Goal: Navigation & Orientation: Find specific page/section

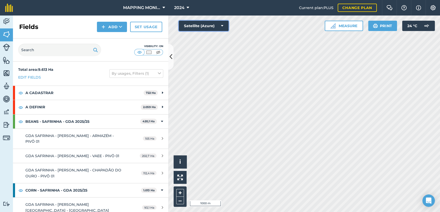
click at [224, 27] on button "Satellite (Azure)" at bounding box center [204, 26] width 50 height 10
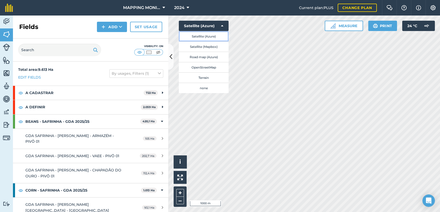
click at [212, 38] on button "Satellite (Azure)" at bounding box center [204, 36] width 50 height 10
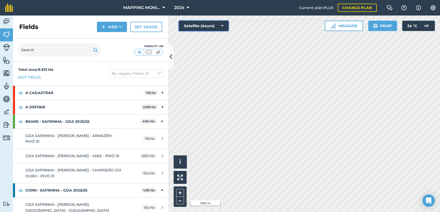
click at [222, 24] on icon at bounding box center [222, 25] width 2 height 5
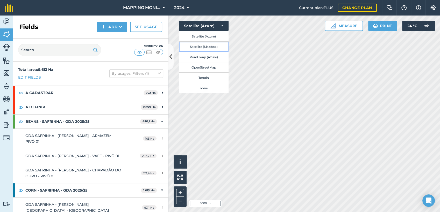
click at [213, 46] on button "Satellite (Mapbox)" at bounding box center [204, 46] width 50 height 10
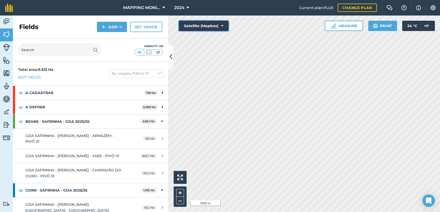
click at [221, 25] on icon at bounding box center [222, 25] width 2 height 5
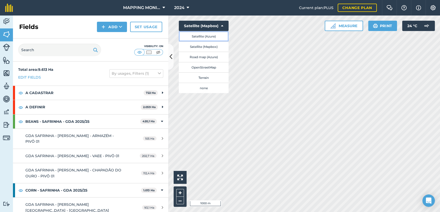
click at [215, 34] on button "Satellite (Azure)" at bounding box center [204, 36] width 50 height 10
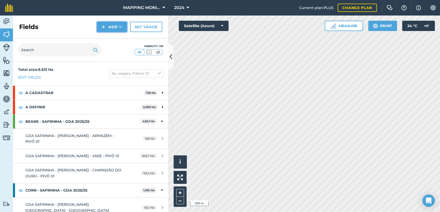
click at [123, 28] on button "Add" at bounding box center [112, 27] width 30 height 10
click at [120, 39] on link "Draw" at bounding box center [112, 38] width 28 height 11
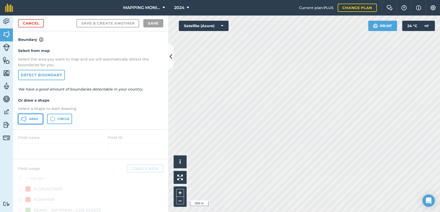
drag, startPoint x: 38, startPoint y: 119, endPoint x: 149, endPoint y: 133, distance: 111.8
click at [39, 119] on button "Area" at bounding box center [30, 119] width 25 height 10
click at [34, 25] on link "Cancel" at bounding box center [31, 23] width 26 height 8
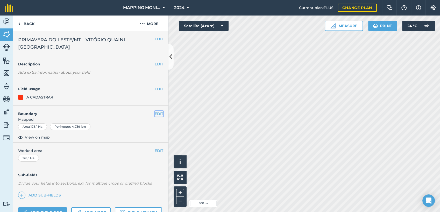
click at [155, 113] on button "EDIT" at bounding box center [159, 114] width 9 height 6
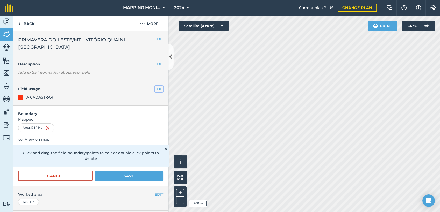
click at [155, 87] on button "EDIT" at bounding box center [159, 89] width 9 height 6
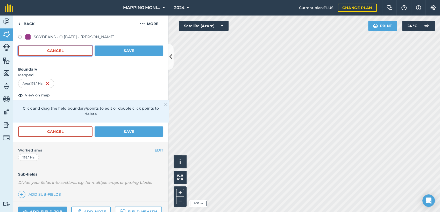
click at [70, 51] on button "Cancel" at bounding box center [55, 51] width 74 height 10
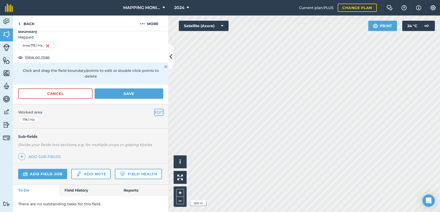
click at [155, 110] on button "EDIT" at bounding box center [159, 113] width 9 height 6
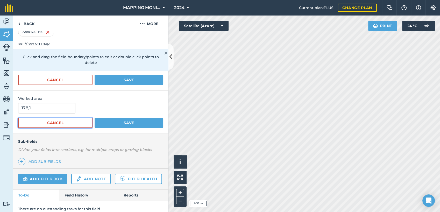
click at [76, 121] on button "Cancel" at bounding box center [55, 123] width 74 height 10
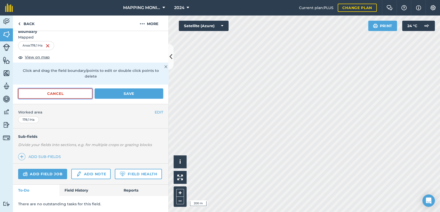
click at [77, 89] on button "Cancel" at bounding box center [55, 94] width 74 height 10
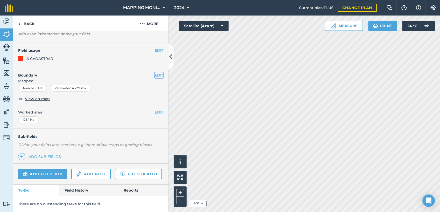
click at [155, 73] on button "EDIT" at bounding box center [159, 76] width 9 height 6
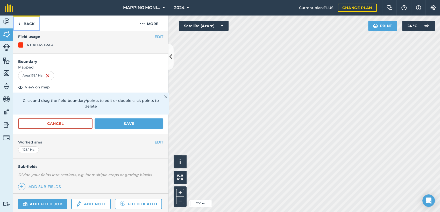
click at [33, 23] on link "Back" at bounding box center [26, 23] width 27 height 15
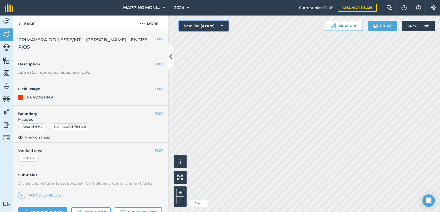
click at [222, 27] on icon at bounding box center [222, 25] width 2 height 5
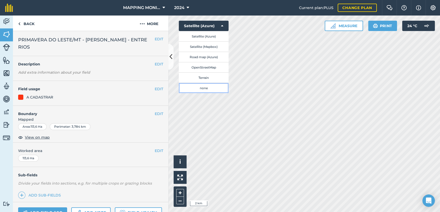
click at [206, 87] on button "none" at bounding box center [204, 88] width 50 height 10
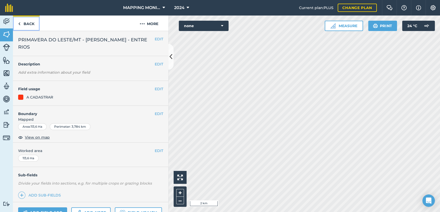
click at [24, 25] on link "Back" at bounding box center [26, 23] width 27 height 15
click at [3, 20] on img at bounding box center [6, 22] width 7 height 8
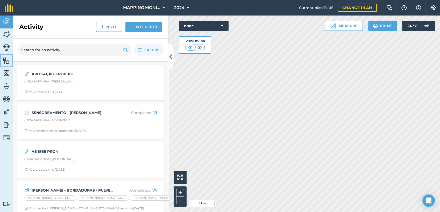
click at [4, 60] on img at bounding box center [6, 60] width 7 height 8
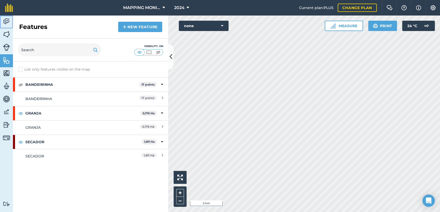
click at [6, 21] on img at bounding box center [6, 22] width 7 height 8
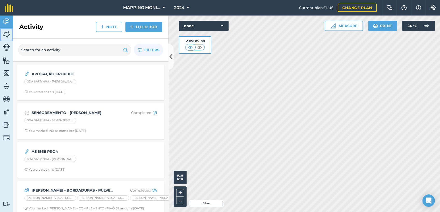
click at [8, 34] on img at bounding box center [6, 35] width 7 height 8
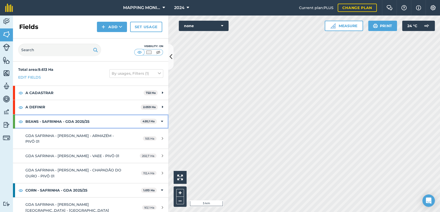
click at [159, 123] on div "BEANS - SAFRINHA - GDA 2025/25 420,1 Ha" at bounding box center [90, 122] width 155 height 14
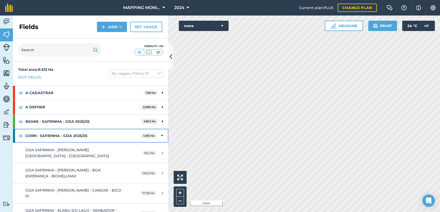
click at [161, 136] on icon at bounding box center [162, 136] width 2 height 6
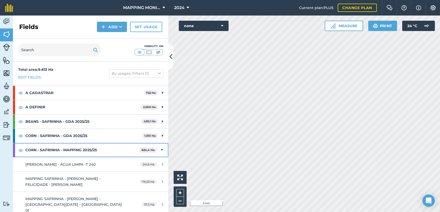
click at [157, 144] on div "CORN - SAFRINHA - MAPPING 2025/25 624,4 Ha" at bounding box center [90, 150] width 155 height 14
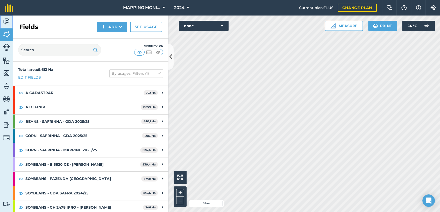
click at [2, 21] on link "Activity" at bounding box center [6, 22] width 13 height 13
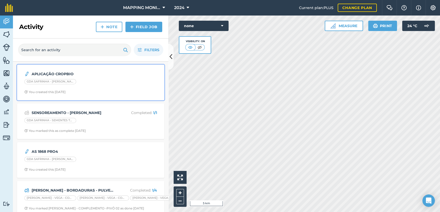
click at [156, 74] on div "APLICAÇÃO CROPBIO GDA SAFRINHA - [PERSON_NAME] - BEIRA RIO - PIVÔ 01 You create…" at bounding box center [90, 83] width 141 height 30
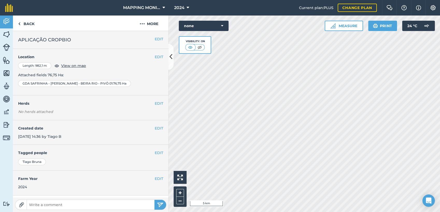
click at [152, 71] on div "Location Length : 982,1 m View on map Attached fields 76,75 Ha : [GEOGRAPHIC_DA…" at bounding box center [90, 70] width 145 height 33
